Goal: Task Accomplishment & Management: Manage account settings

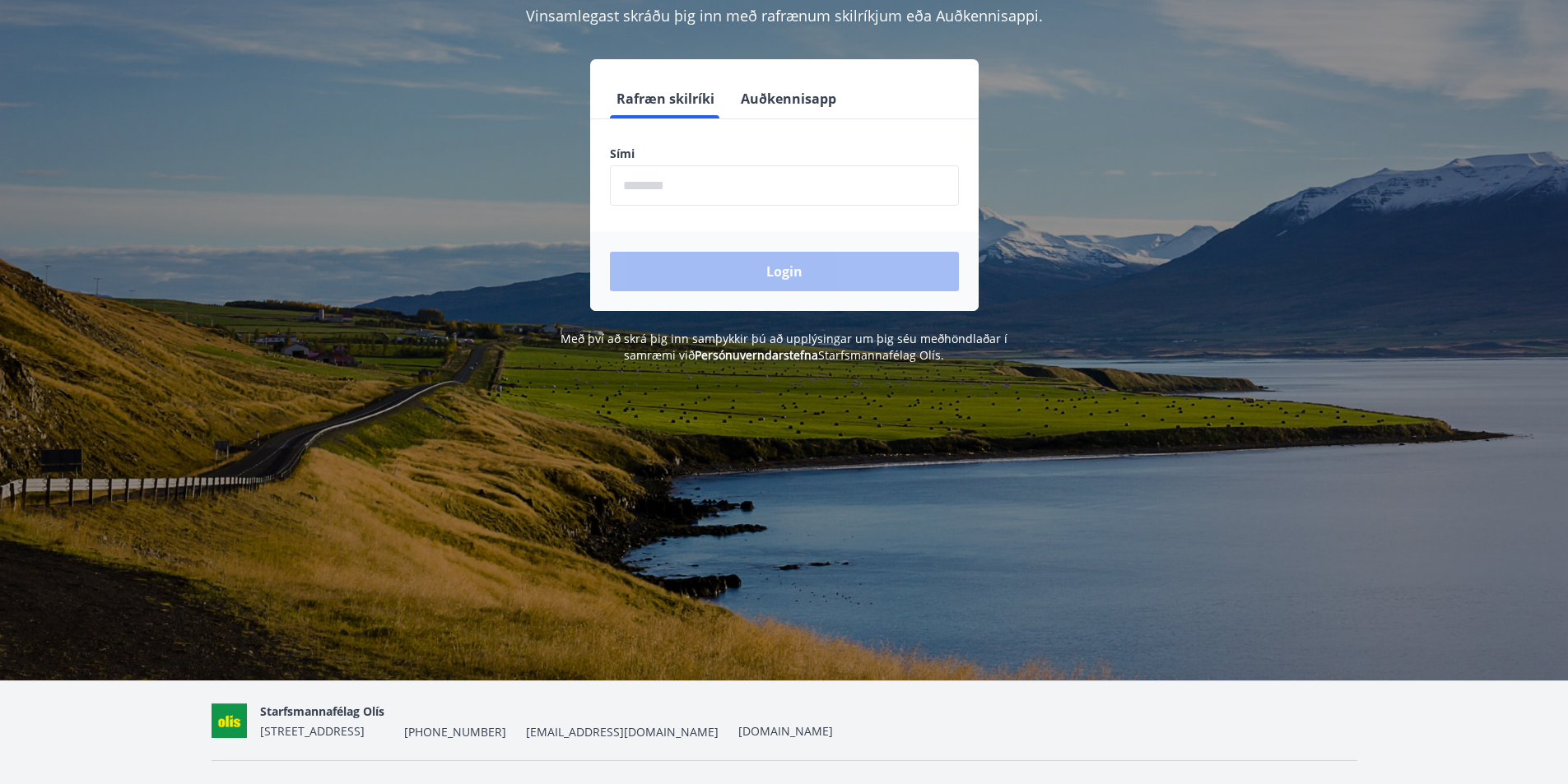
scroll to position [202, 0]
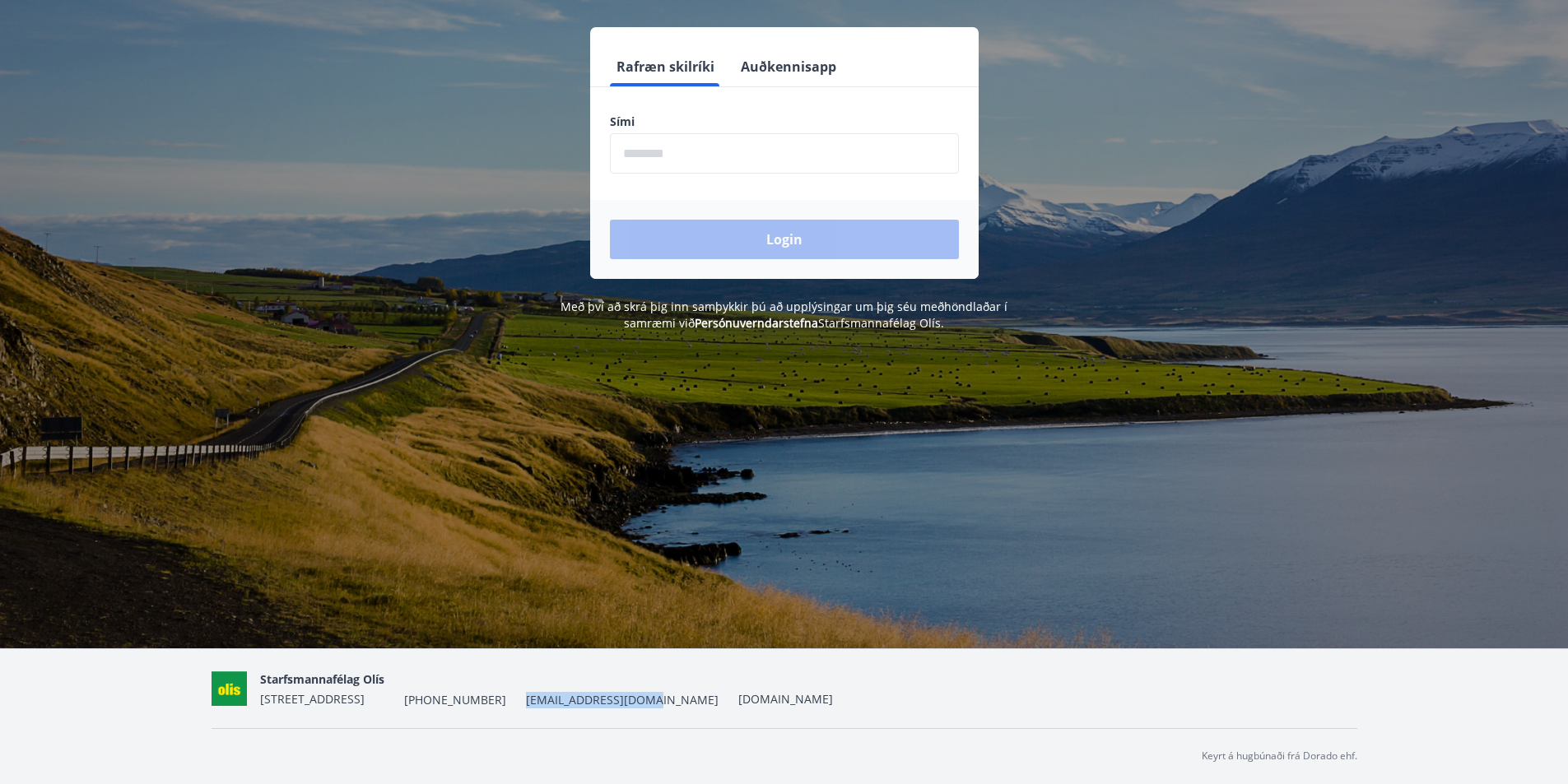
drag, startPoint x: 640, startPoint y: 697, endPoint x: 528, endPoint y: 705, distance: 112.3
click at [528, 705] on div "Starfsmannafélag Olís Skútuvogur 5, 104 Reykjavík +354 515-1000 olisorlof@frima…" at bounding box center [546, 689] width 573 height 40
copy span "[EMAIL_ADDRESS][DOMAIN_NAME]"
click at [1465, 451] on div "Félagavefur, Starfsmannafélag Olís Vinsamlegast skráðu þig inn með rafrænum ski…" at bounding box center [784, 256] width 1568 height 784
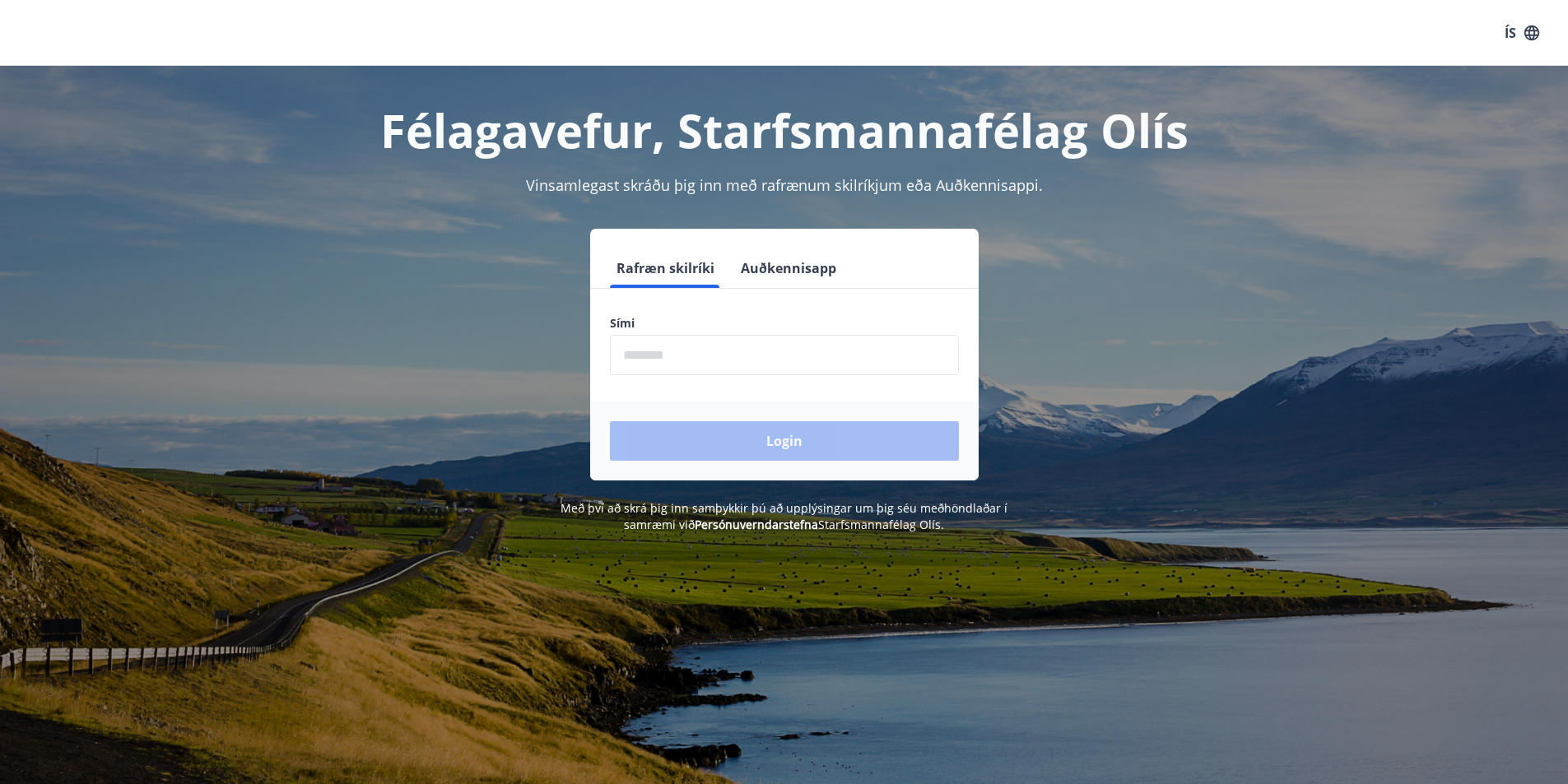
click at [678, 352] on input "phone" at bounding box center [784, 354] width 349 height 41
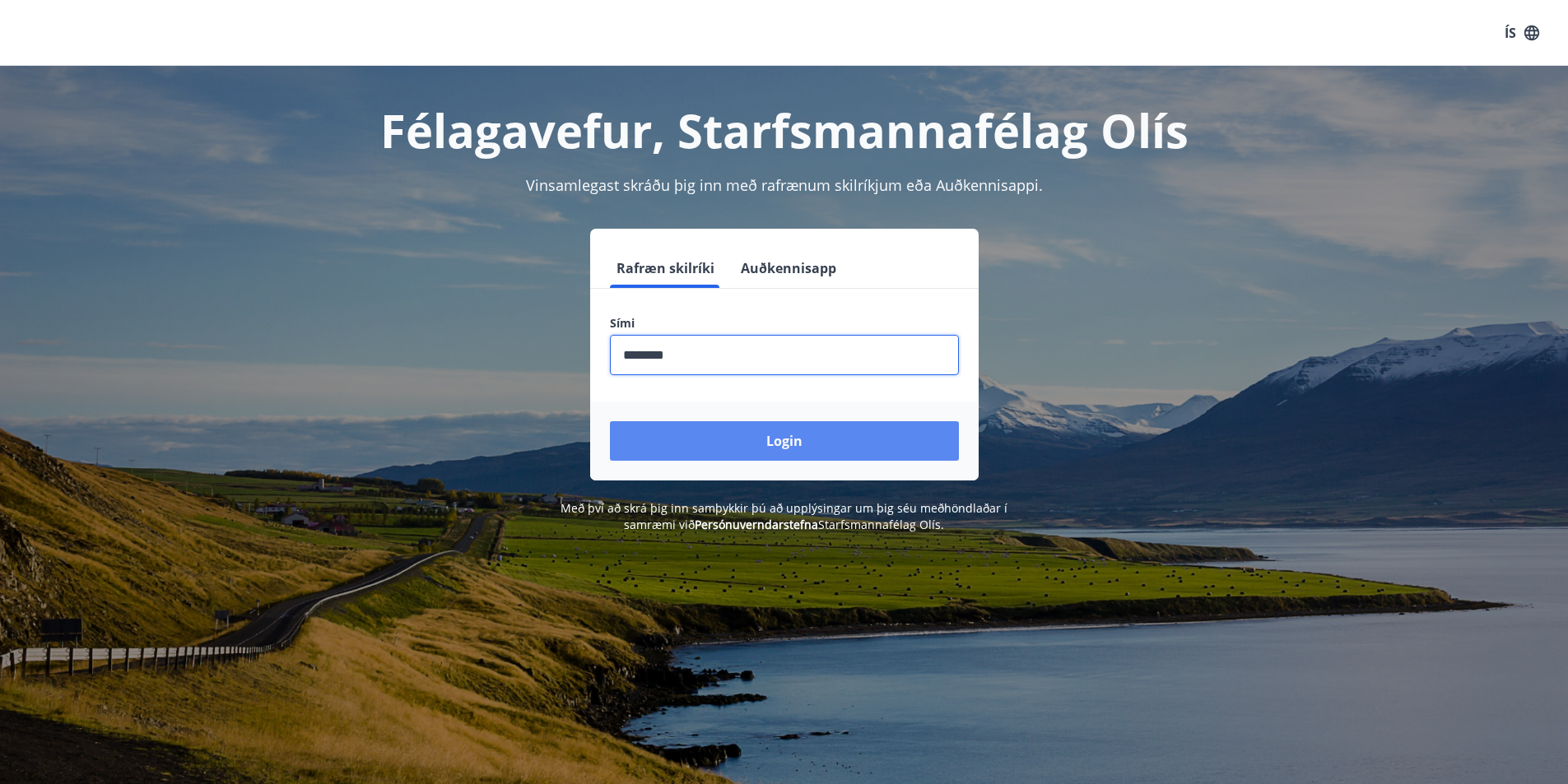
type input "********"
click at [721, 439] on button "Login" at bounding box center [784, 441] width 349 height 40
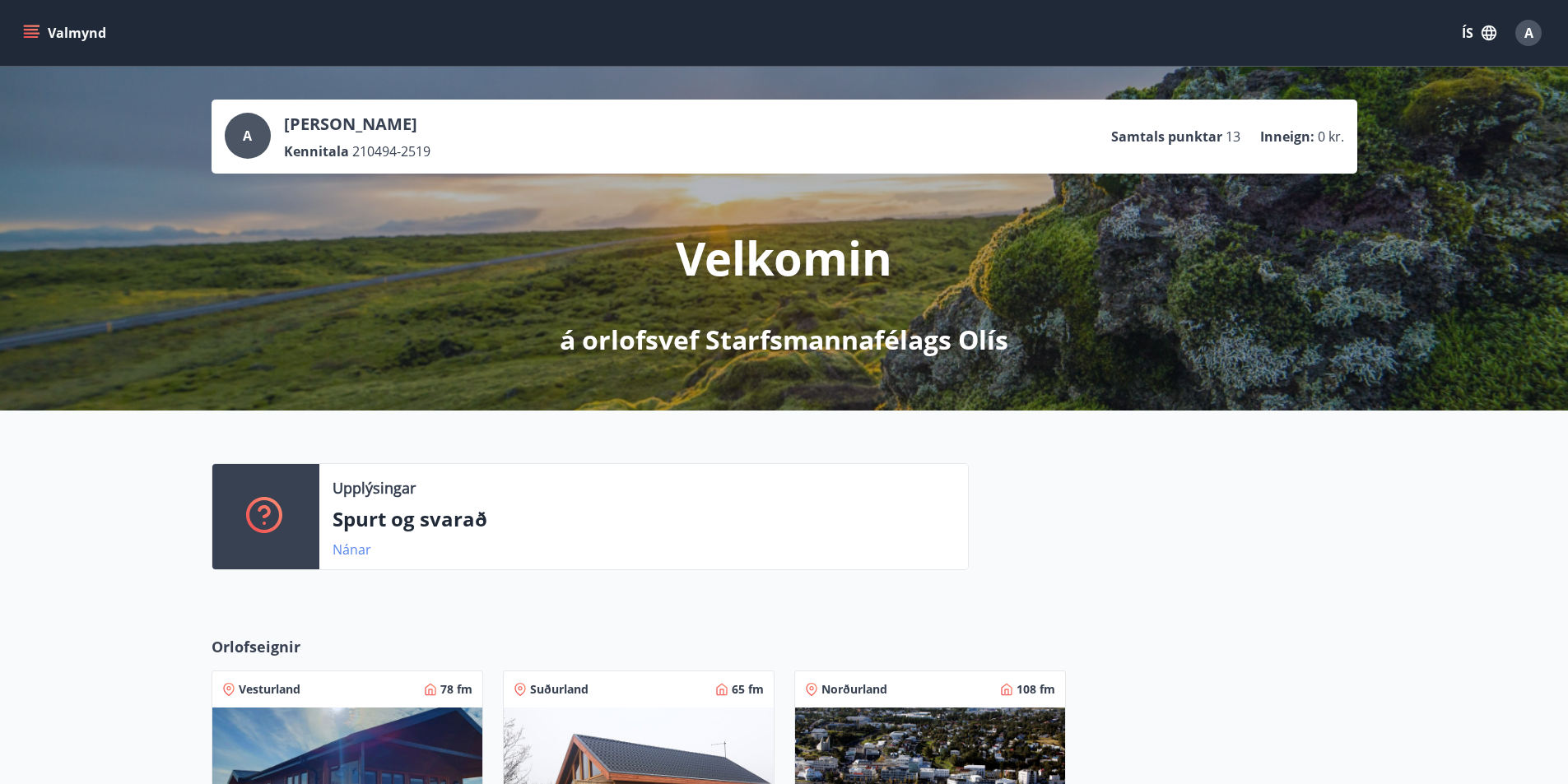
click at [358, 546] on link "Nánar" at bounding box center [352, 550] width 39 height 18
